Goal: Information Seeking & Learning: Learn about a topic

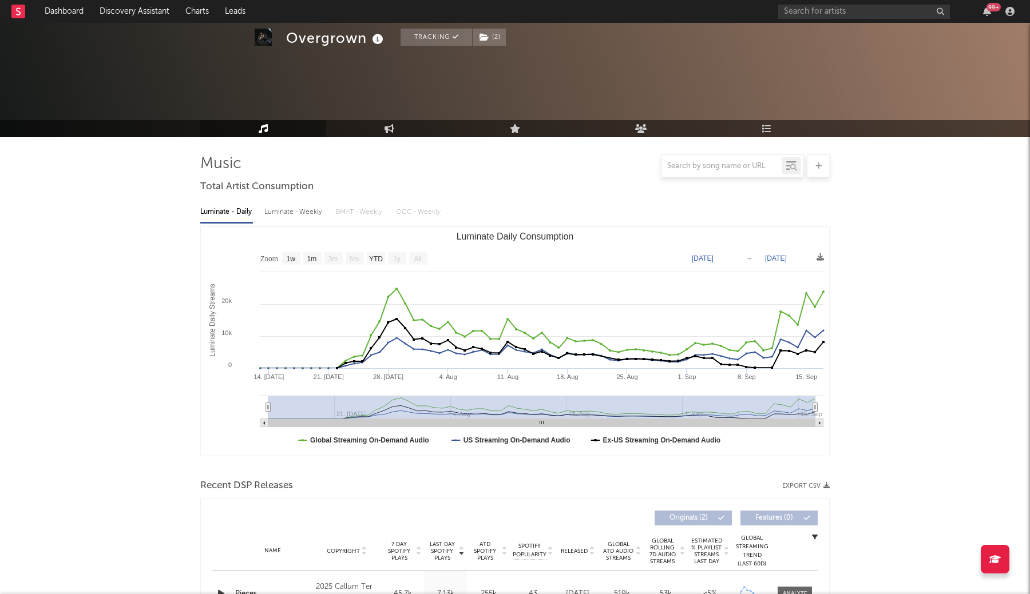
select select "1w"
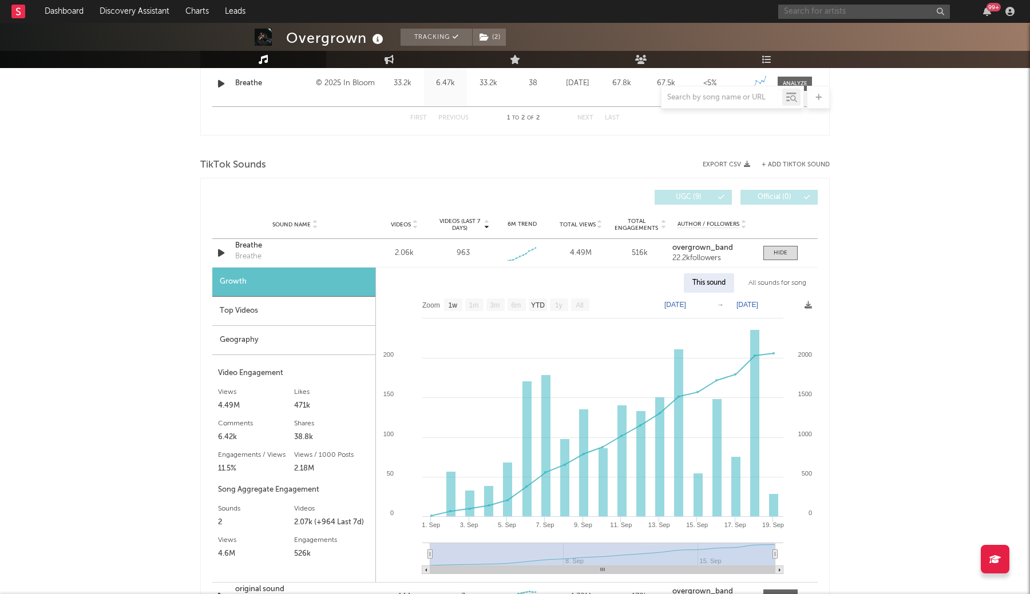
click at [821, 5] on input "text" at bounding box center [864, 12] width 172 height 14
type input "idkconun"
click at [823, 33] on div "Idkconundrum" at bounding box center [881, 34] width 126 height 14
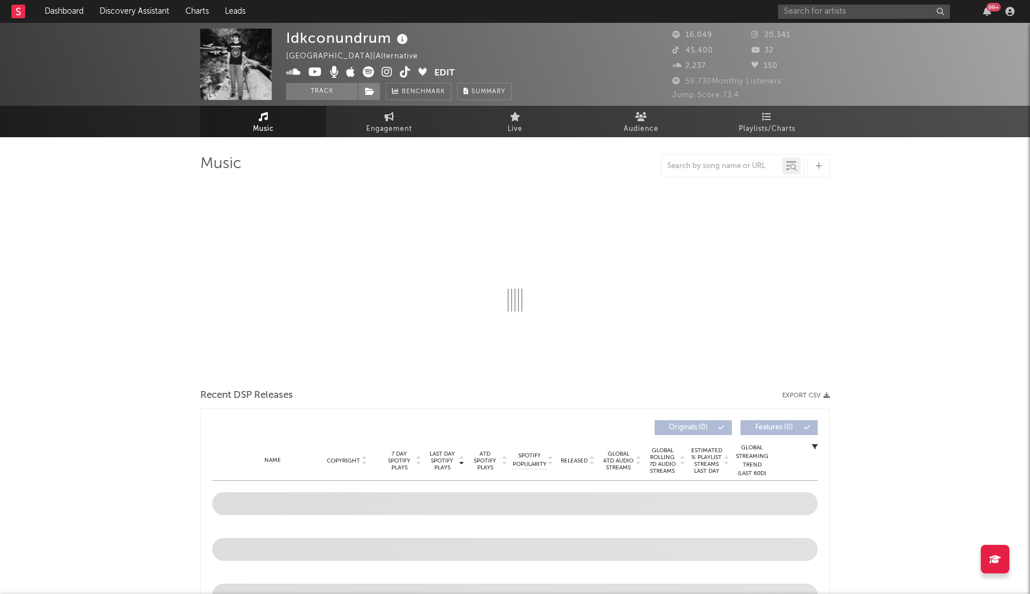
select select "6m"
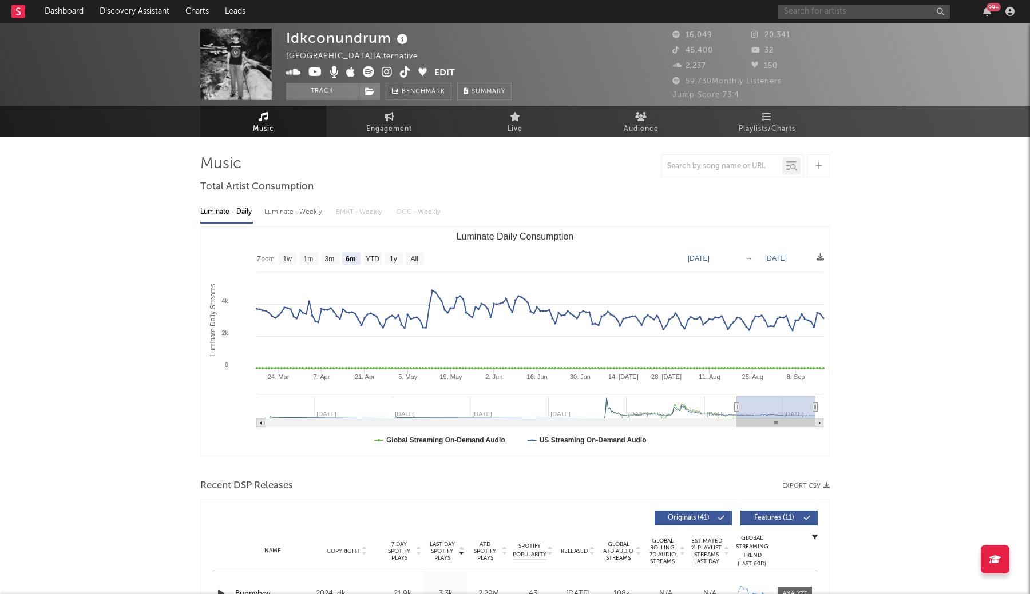
click at [815, 17] on input "text" at bounding box center [864, 12] width 172 height 14
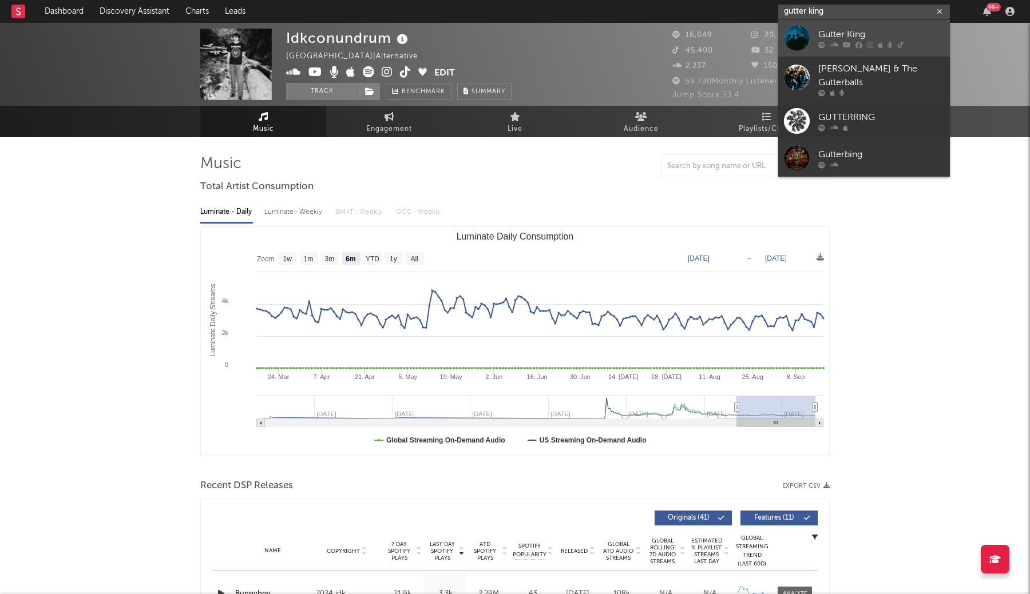
type input "gutter king"
click at [817, 31] on link "Gutter King" at bounding box center [864, 37] width 172 height 37
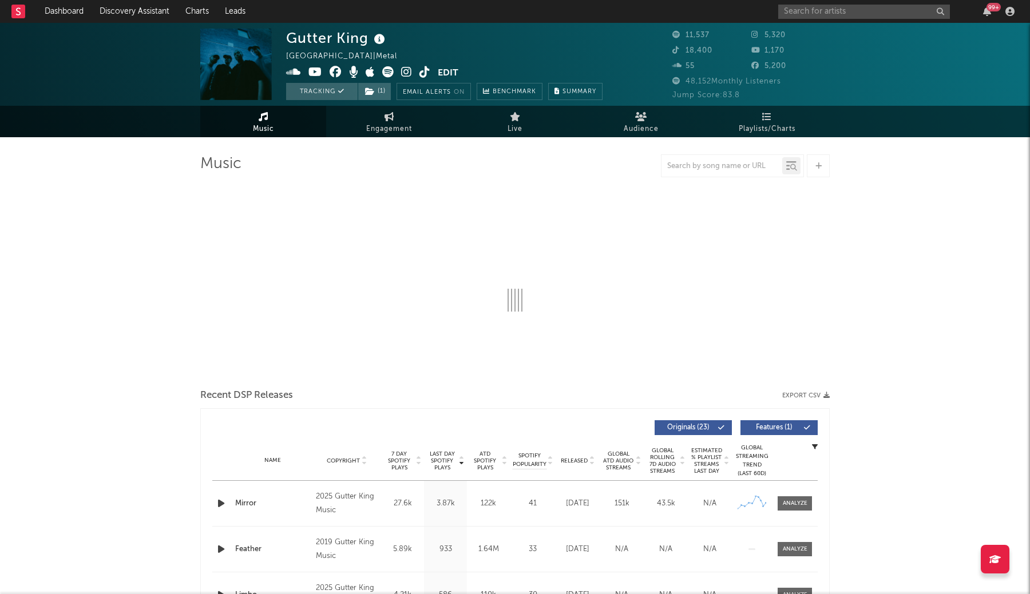
select select "6m"
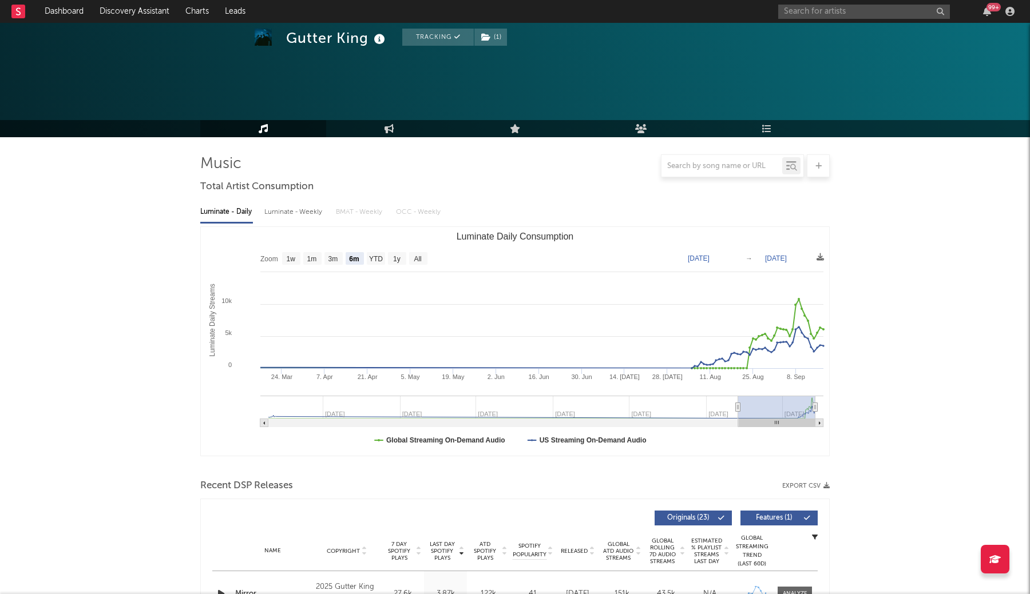
scroll to position [203, 0]
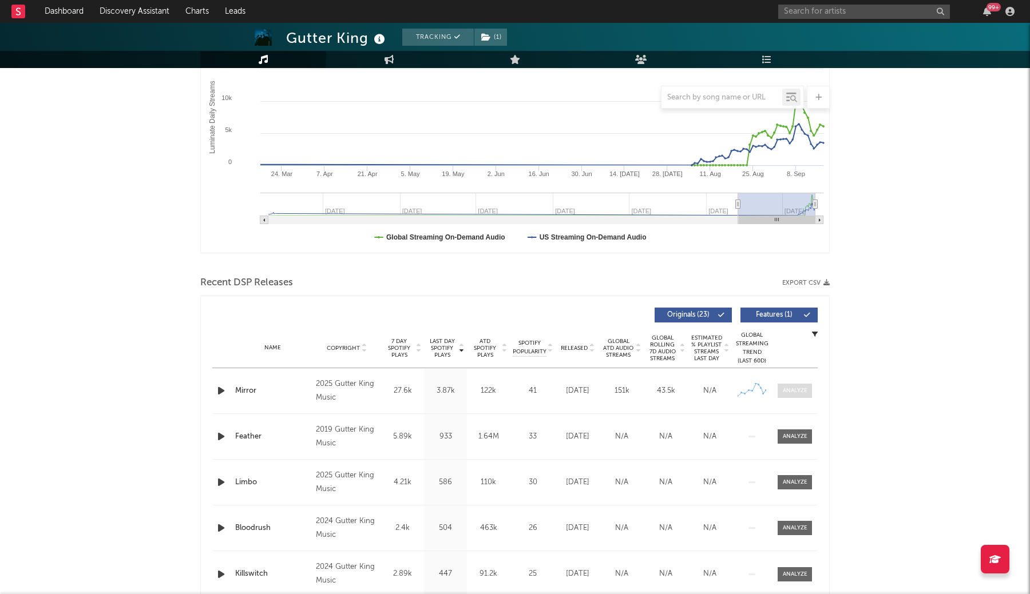
click at [801, 395] on span at bounding box center [794, 391] width 34 height 14
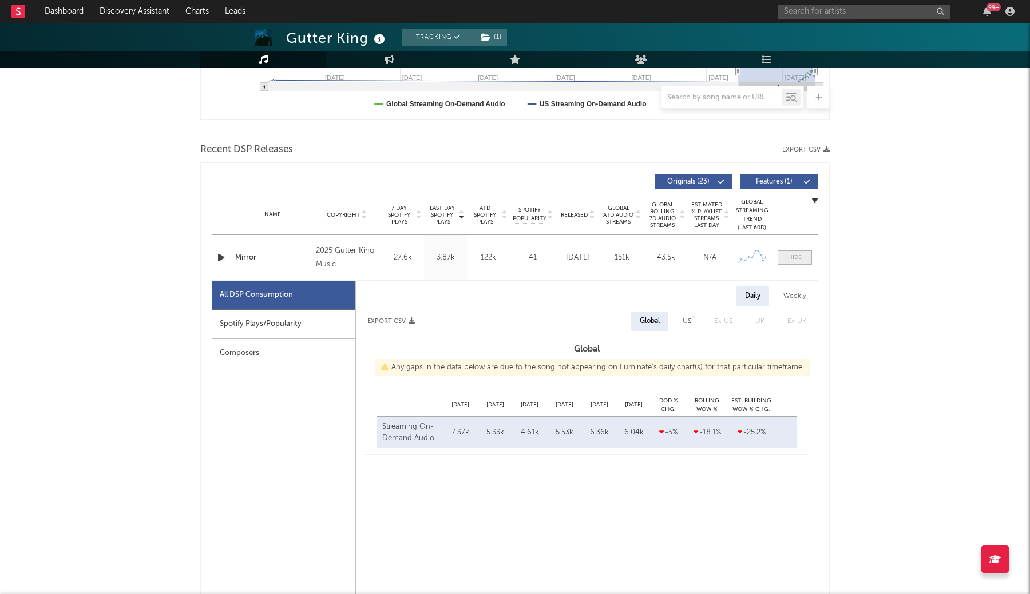
scroll to position [355, 0]
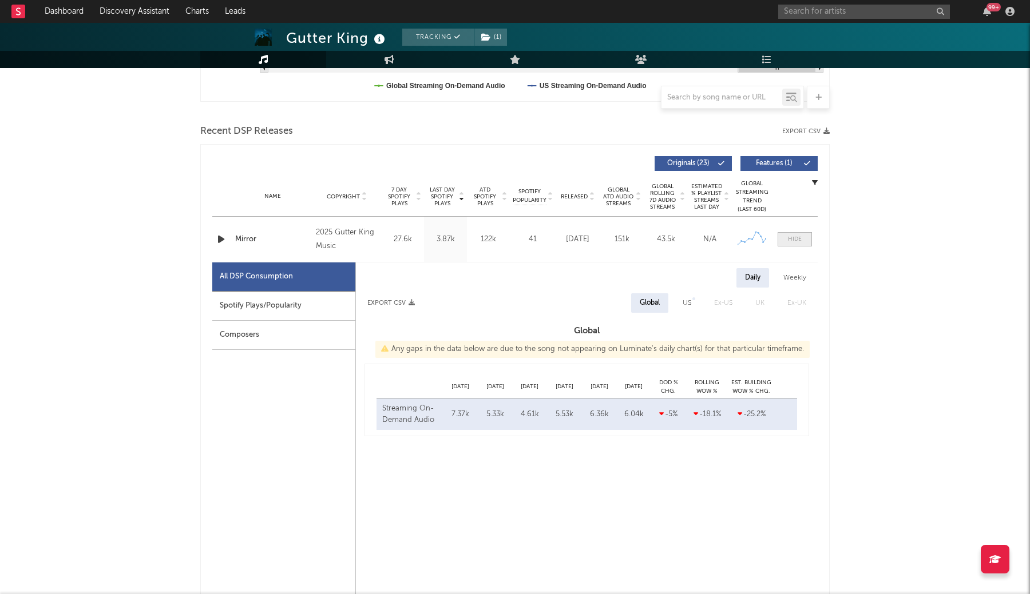
select select "1w"
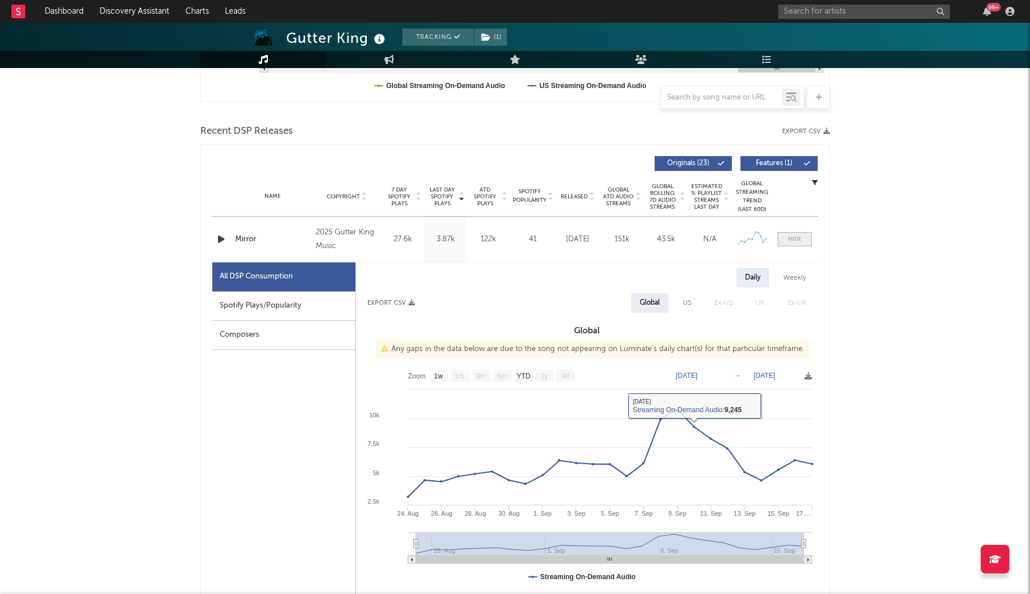
click at [793, 242] on div at bounding box center [795, 239] width 14 height 9
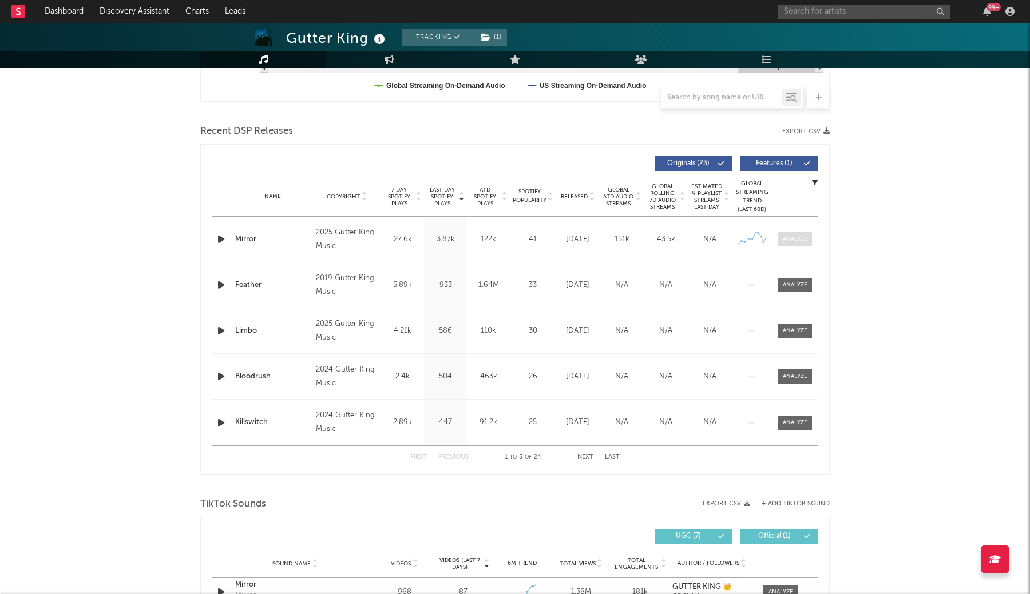
click at [789, 240] on div at bounding box center [794, 239] width 25 height 9
select select "1w"
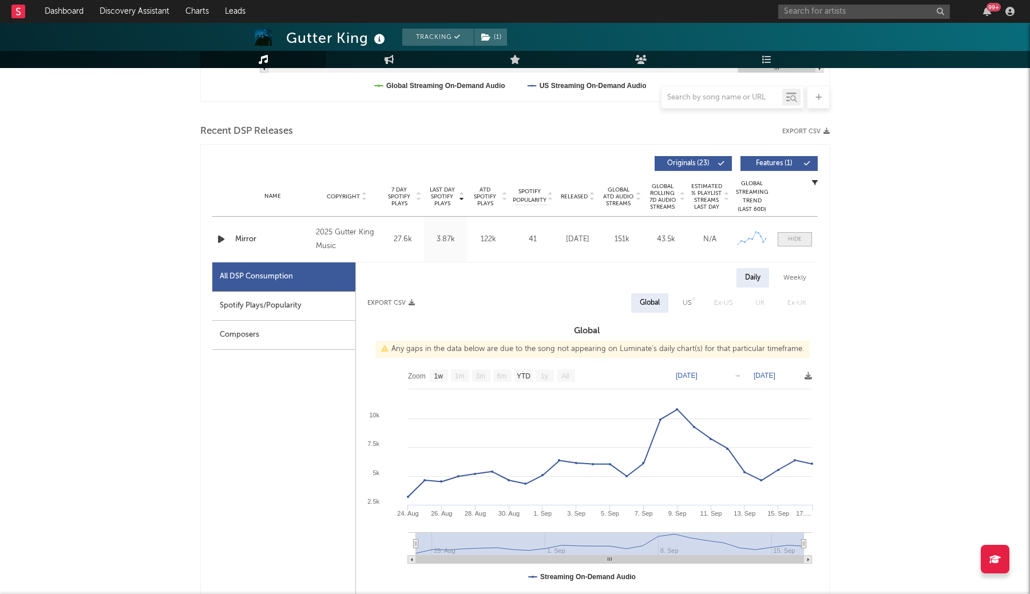
click at [791, 234] on span at bounding box center [794, 239] width 34 height 14
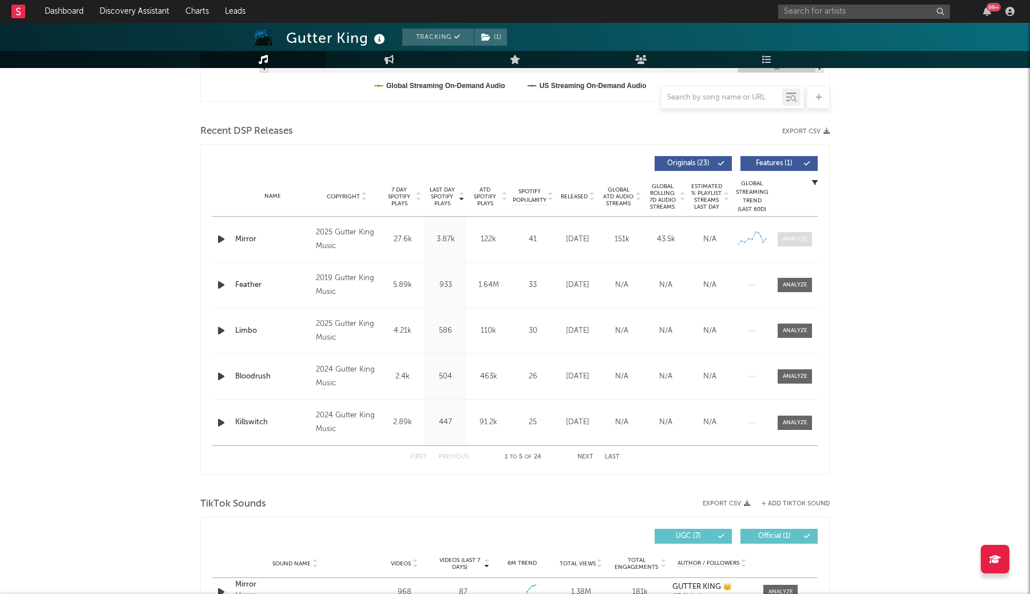
click at [791, 234] on span at bounding box center [794, 239] width 34 height 14
select select "1w"
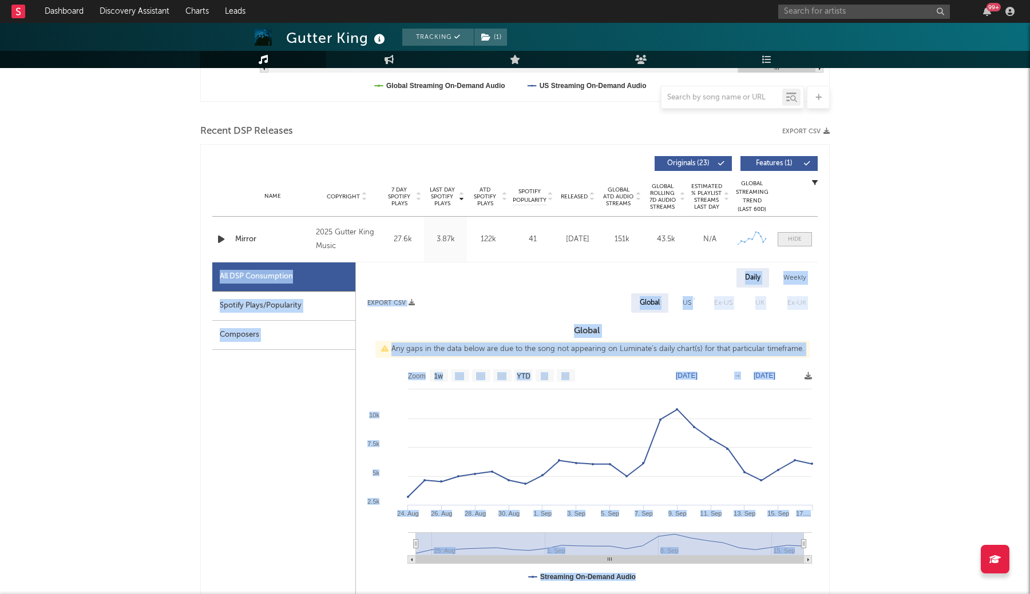
click at [791, 235] on span at bounding box center [794, 239] width 34 height 14
